Goal: Task Accomplishment & Management: Manage account settings

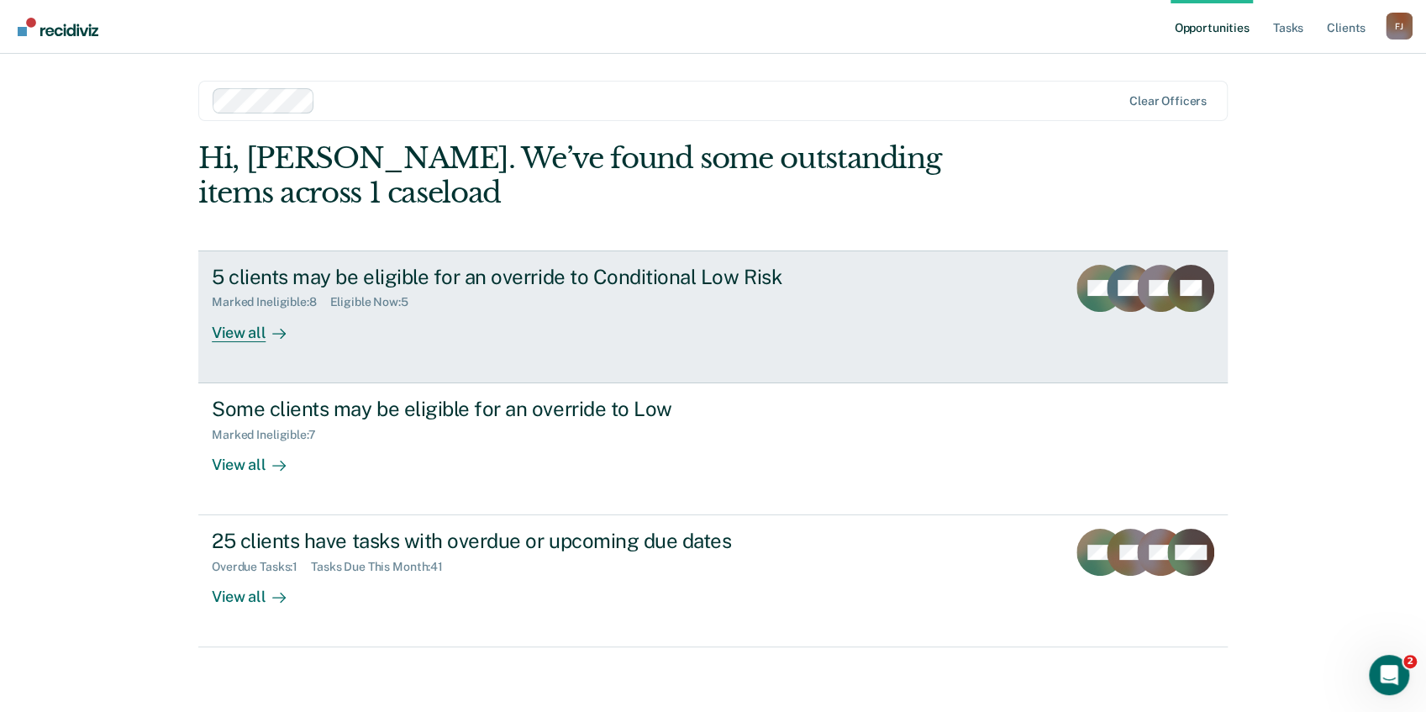
click at [228, 328] on div "View all" at bounding box center [259, 325] width 94 height 33
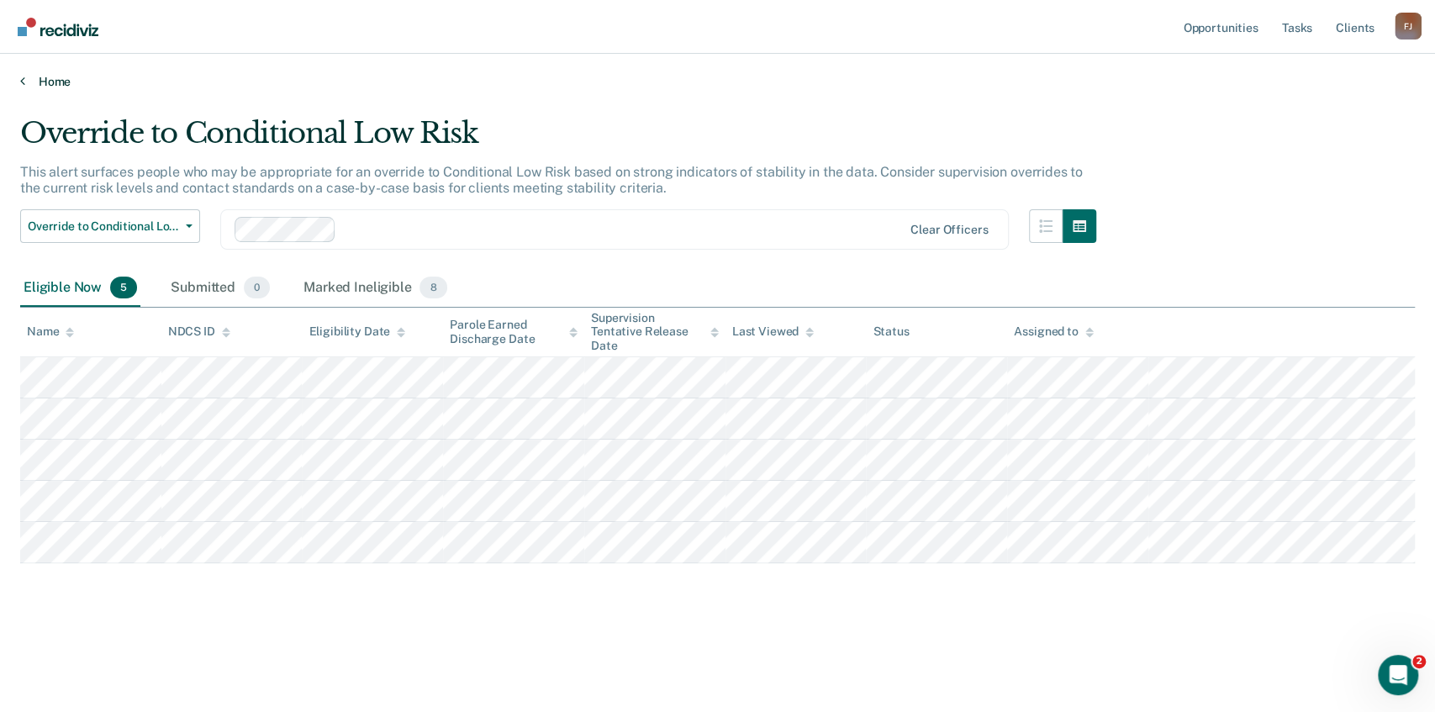
click at [22, 82] on icon at bounding box center [22, 80] width 5 height 13
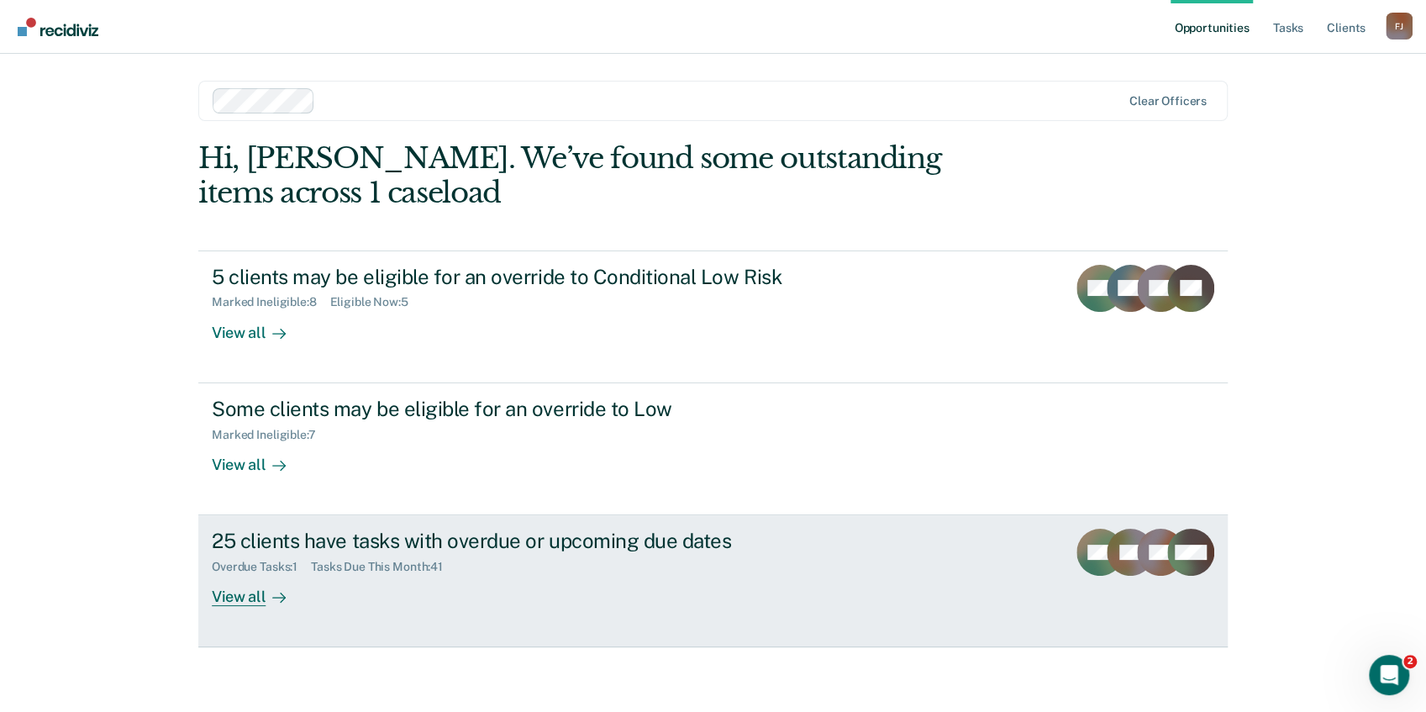
click at [248, 595] on div "View all" at bounding box center [259, 590] width 94 height 33
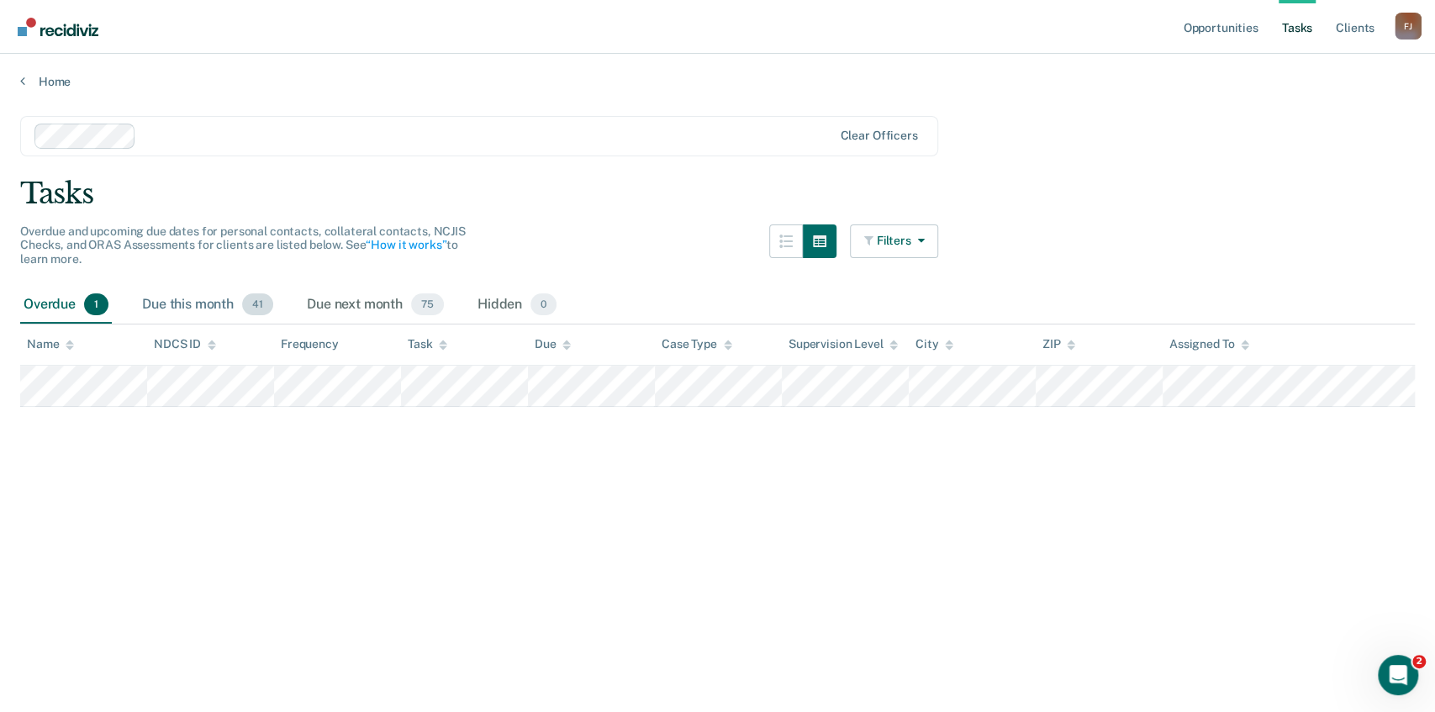
click at [214, 304] on div "Due this month 41" at bounding box center [208, 305] width 138 height 37
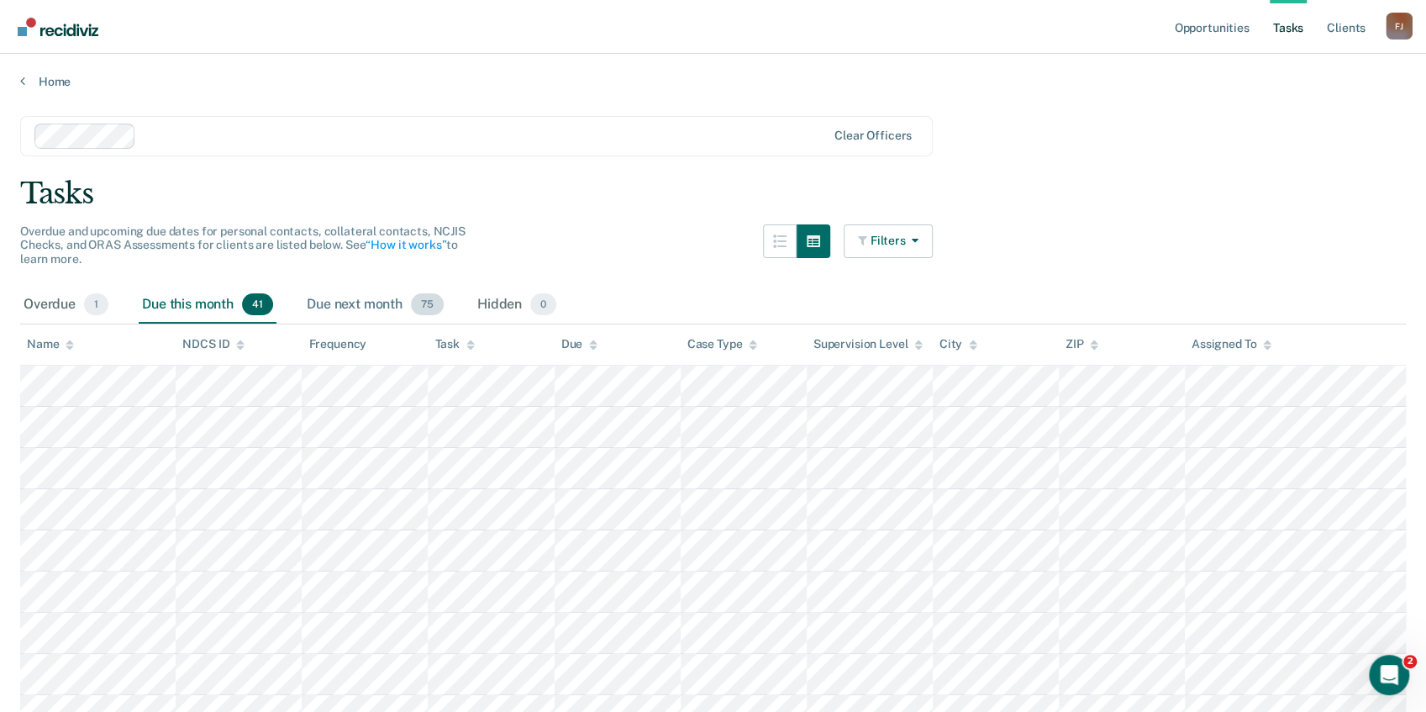
click at [345, 304] on div "Due next month 75" at bounding box center [375, 305] width 144 height 37
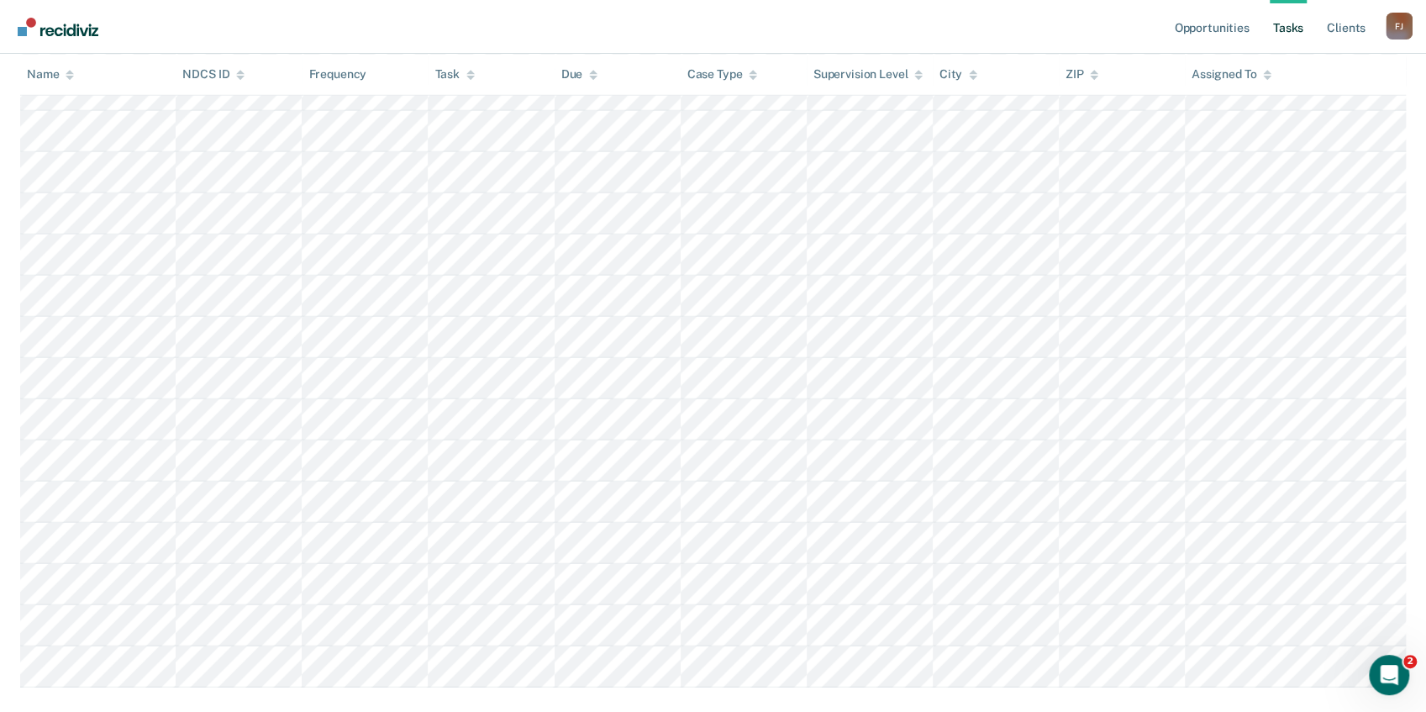
scroll to position [2808, 0]
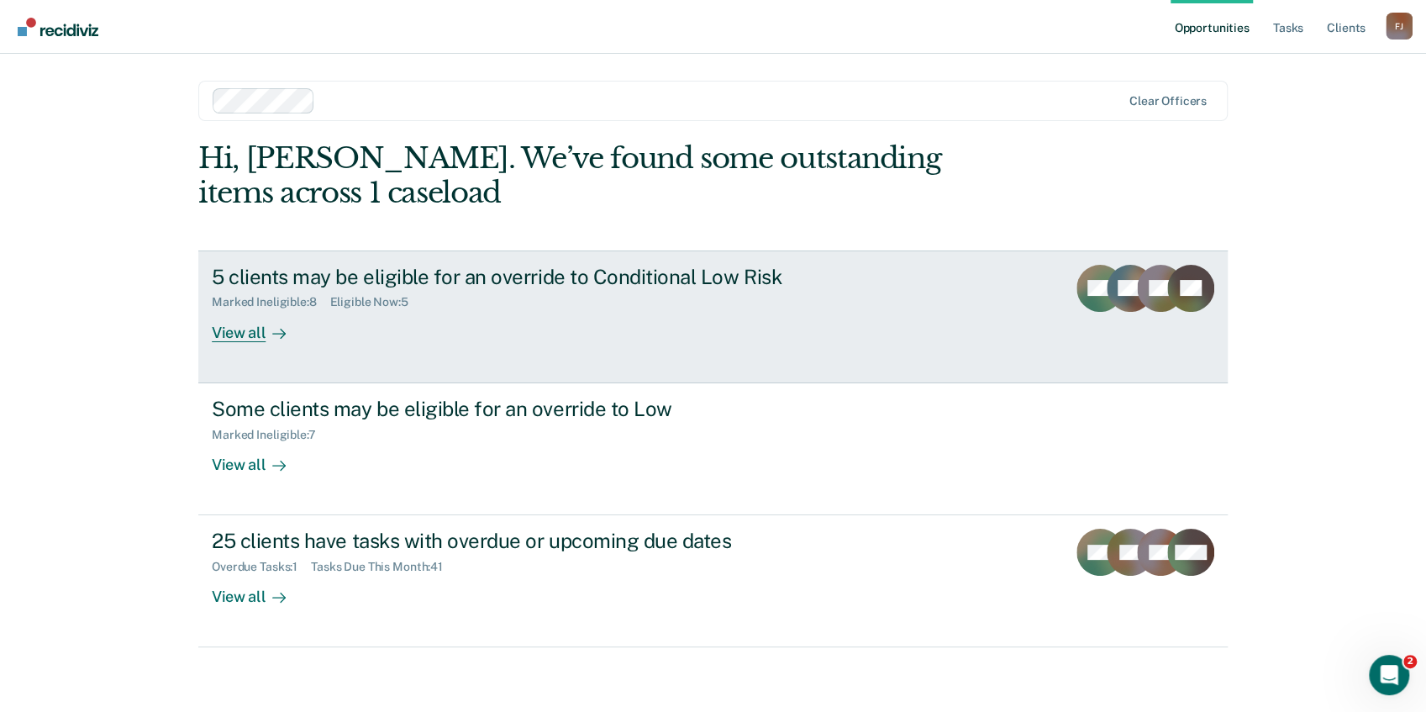
click at [247, 336] on div "View all" at bounding box center [259, 325] width 94 height 33
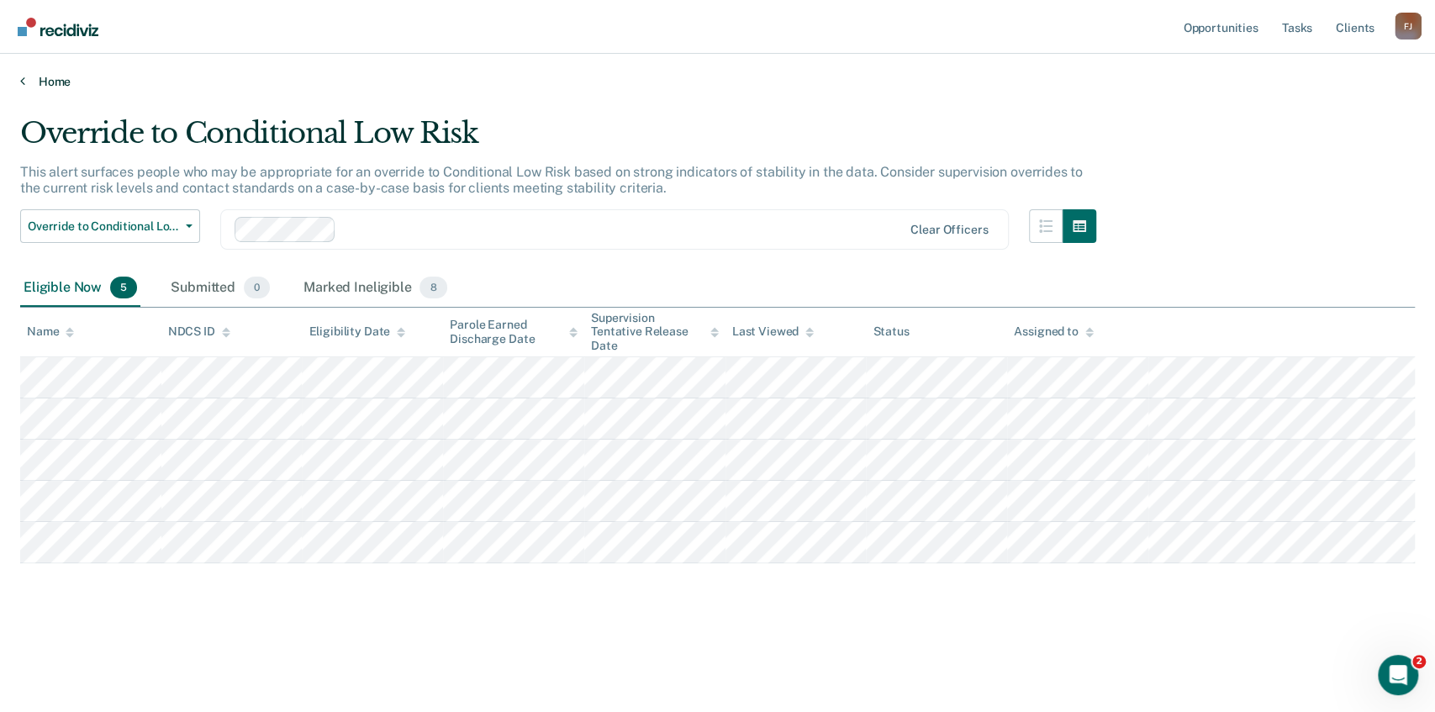
click at [23, 84] on icon at bounding box center [22, 80] width 5 height 13
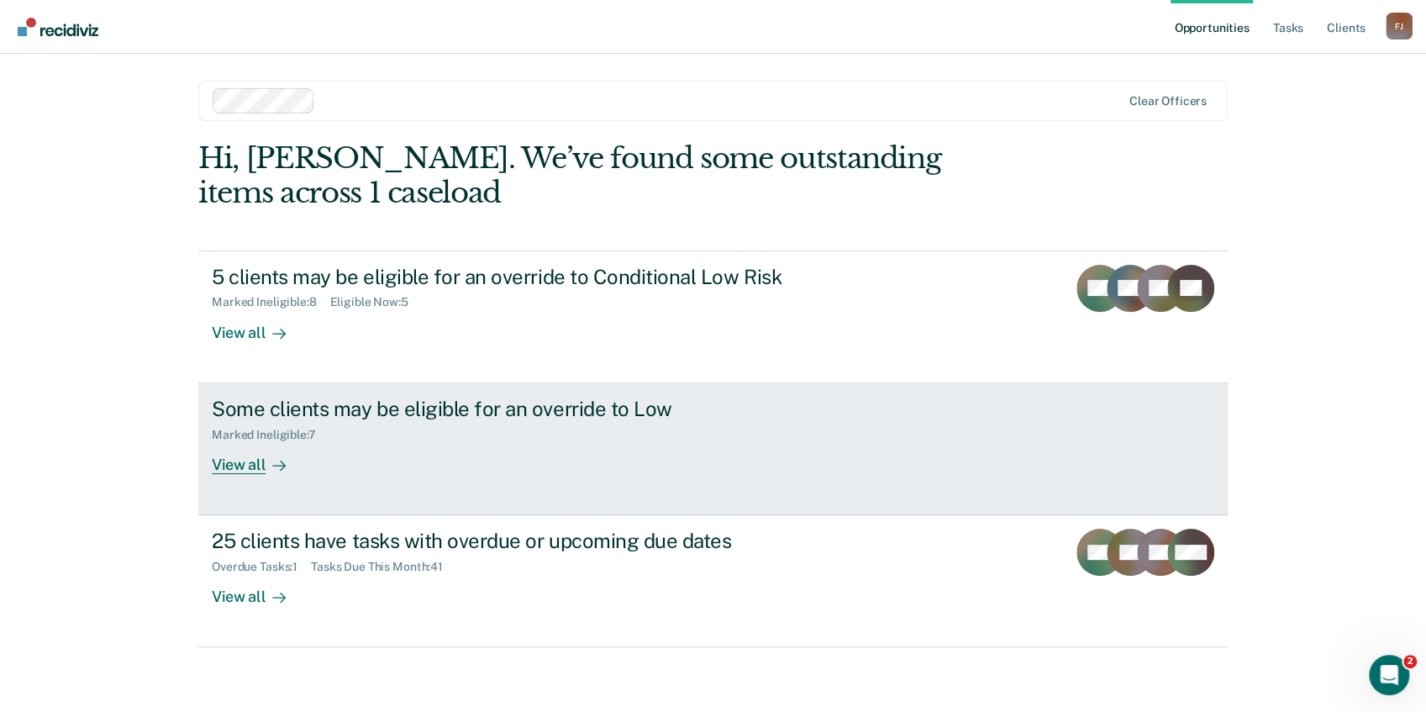
scroll to position [1, 0]
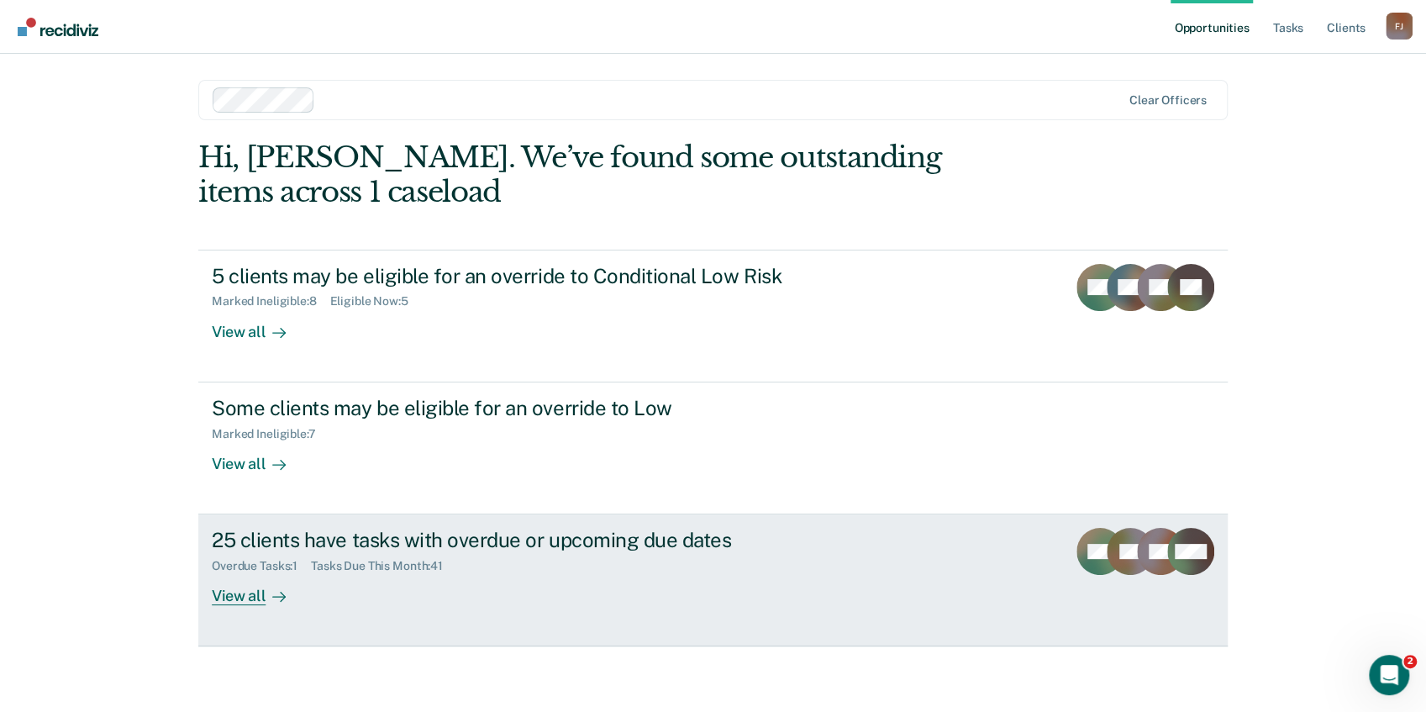
click at [249, 602] on div "View all" at bounding box center [259, 589] width 94 height 33
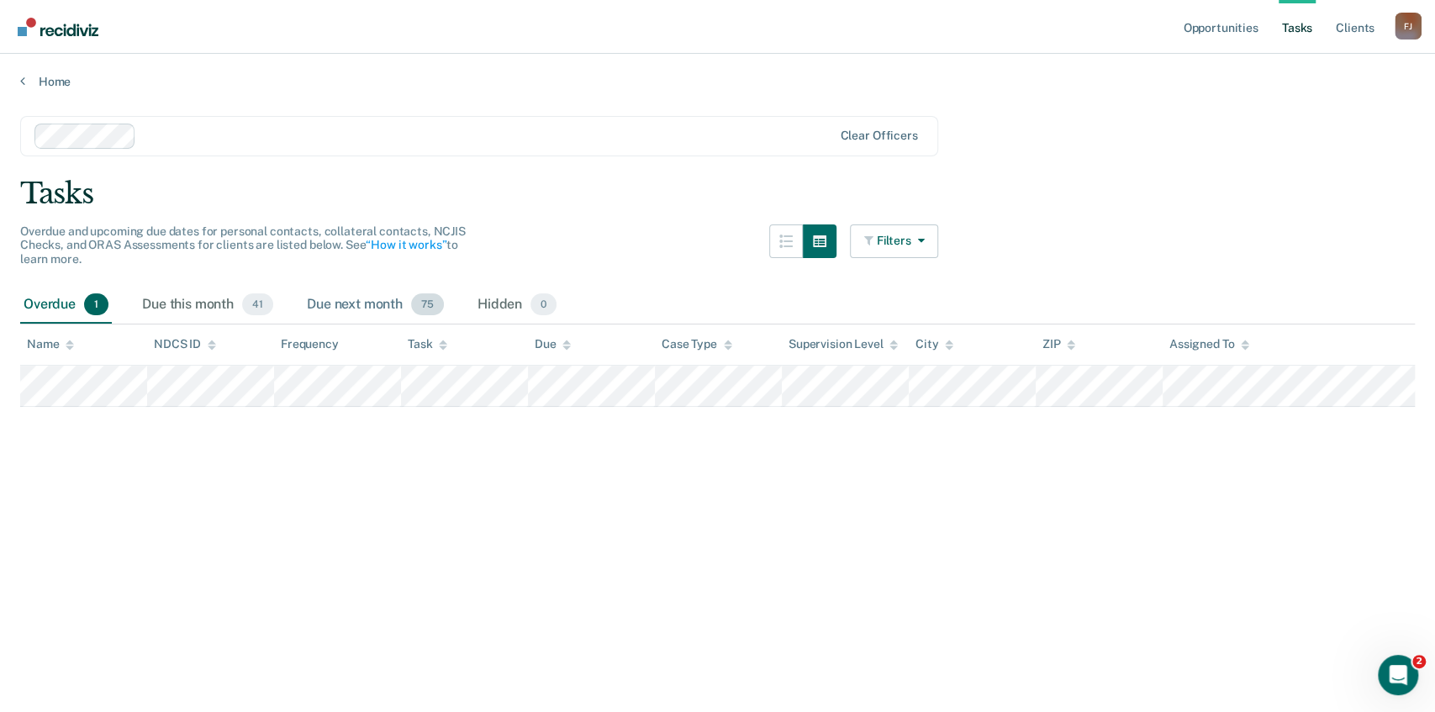
click at [368, 306] on div "Due next month 75" at bounding box center [375, 305] width 144 height 37
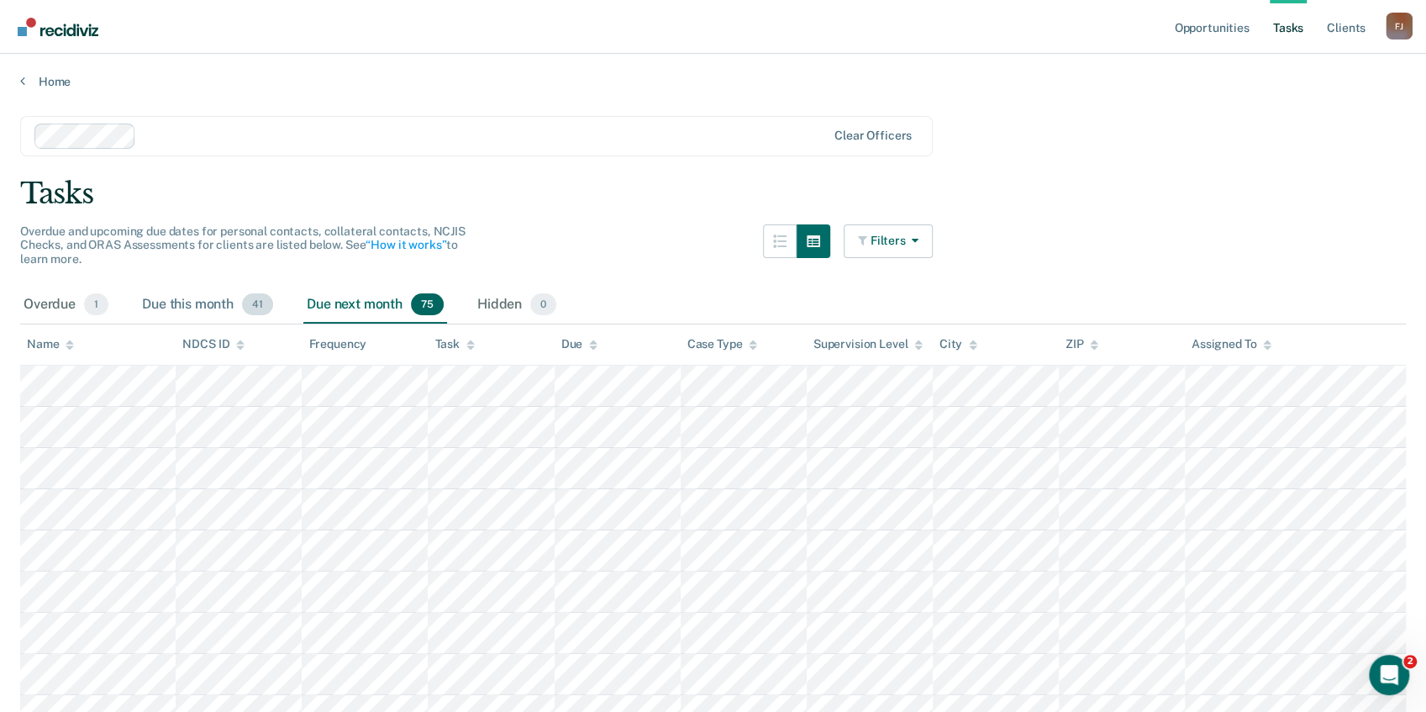
click at [195, 301] on div "Due this month 41" at bounding box center [208, 305] width 138 height 37
click at [52, 306] on div "Overdue 1" at bounding box center [66, 305] width 92 height 37
